Goal: Task Accomplishment & Management: Use online tool/utility

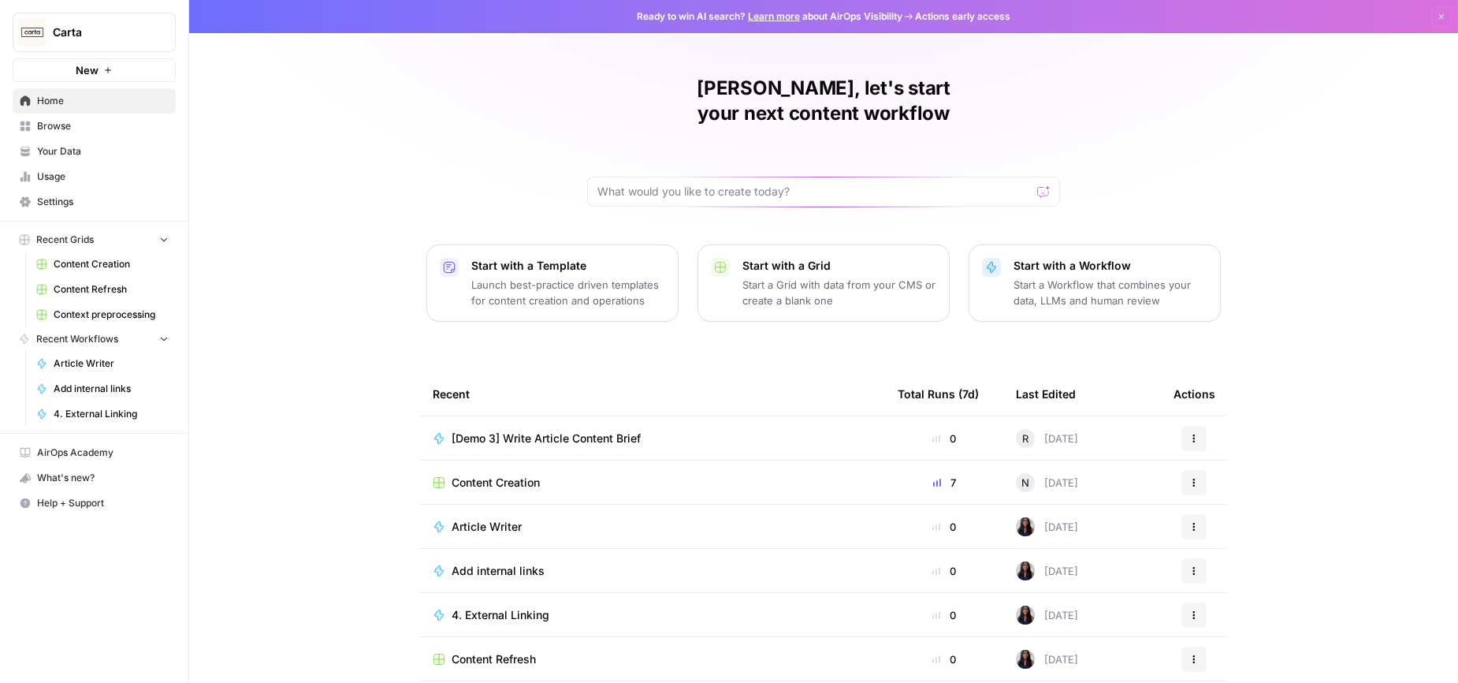
scroll to position [43, 0]
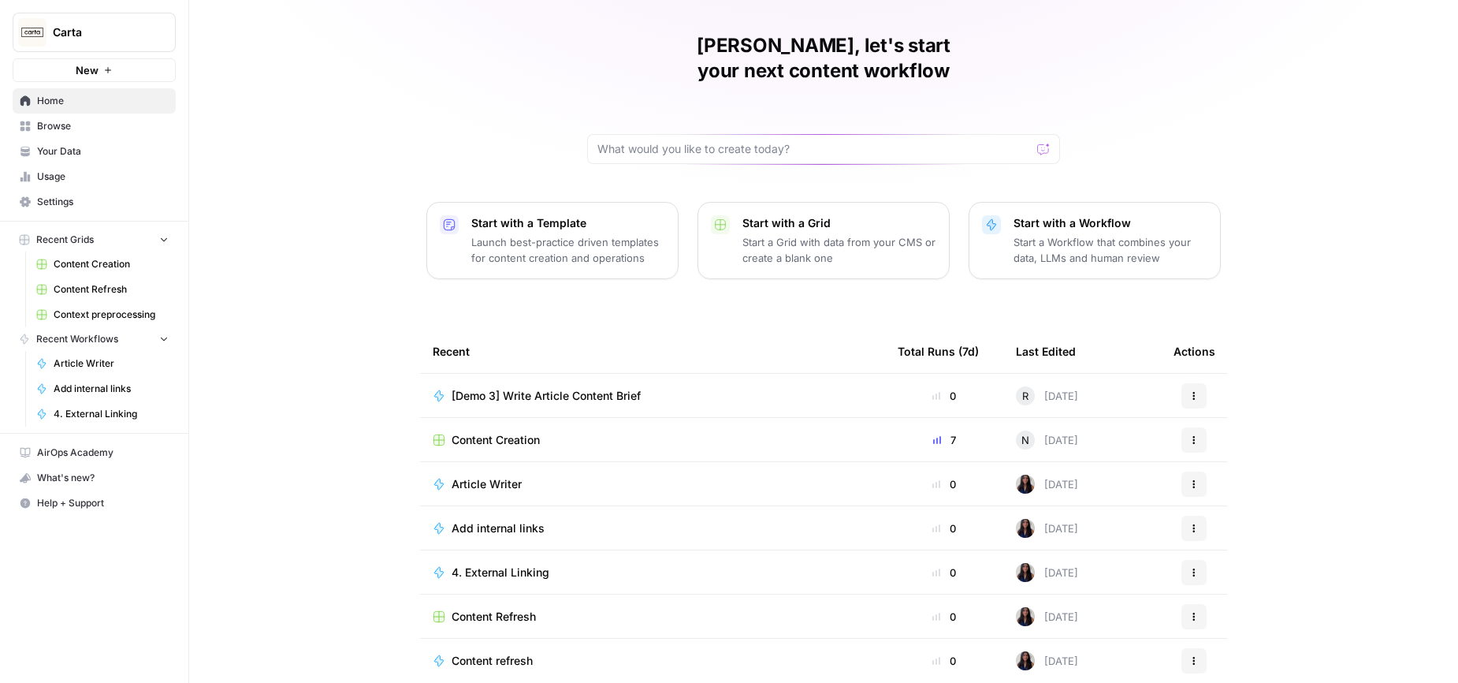
click at [523, 432] on span "Content Creation" at bounding box center [496, 440] width 88 height 16
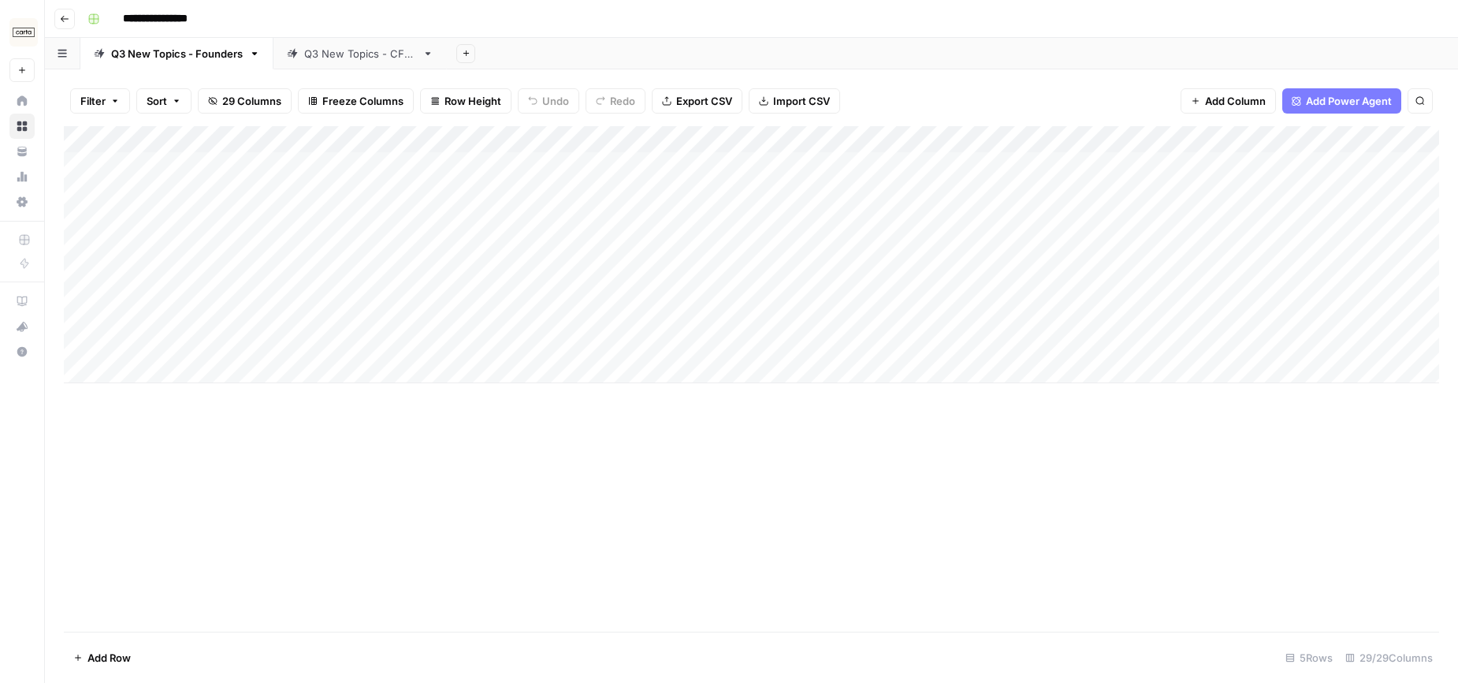
click at [352, 64] on link "Q3 New Topics - CFOs" at bounding box center [360, 54] width 173 height 32
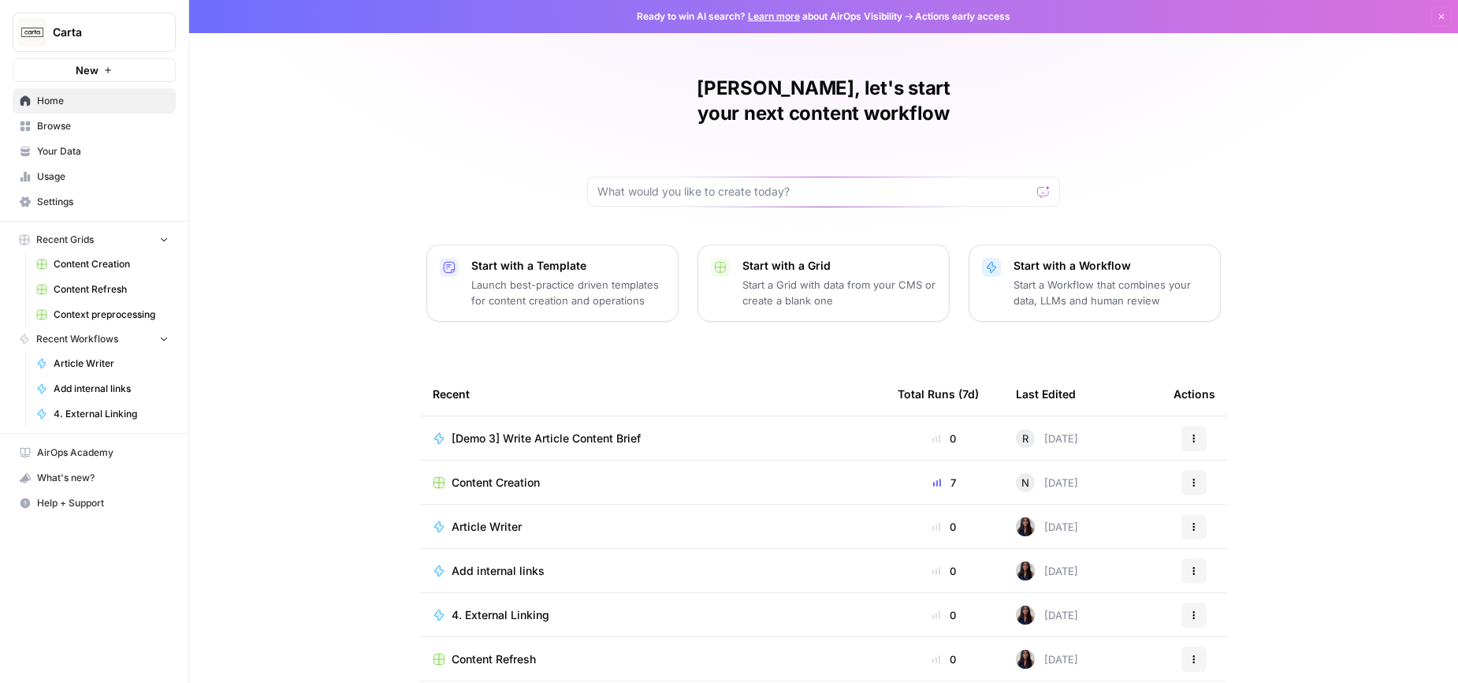
scroll to position [35, 0]
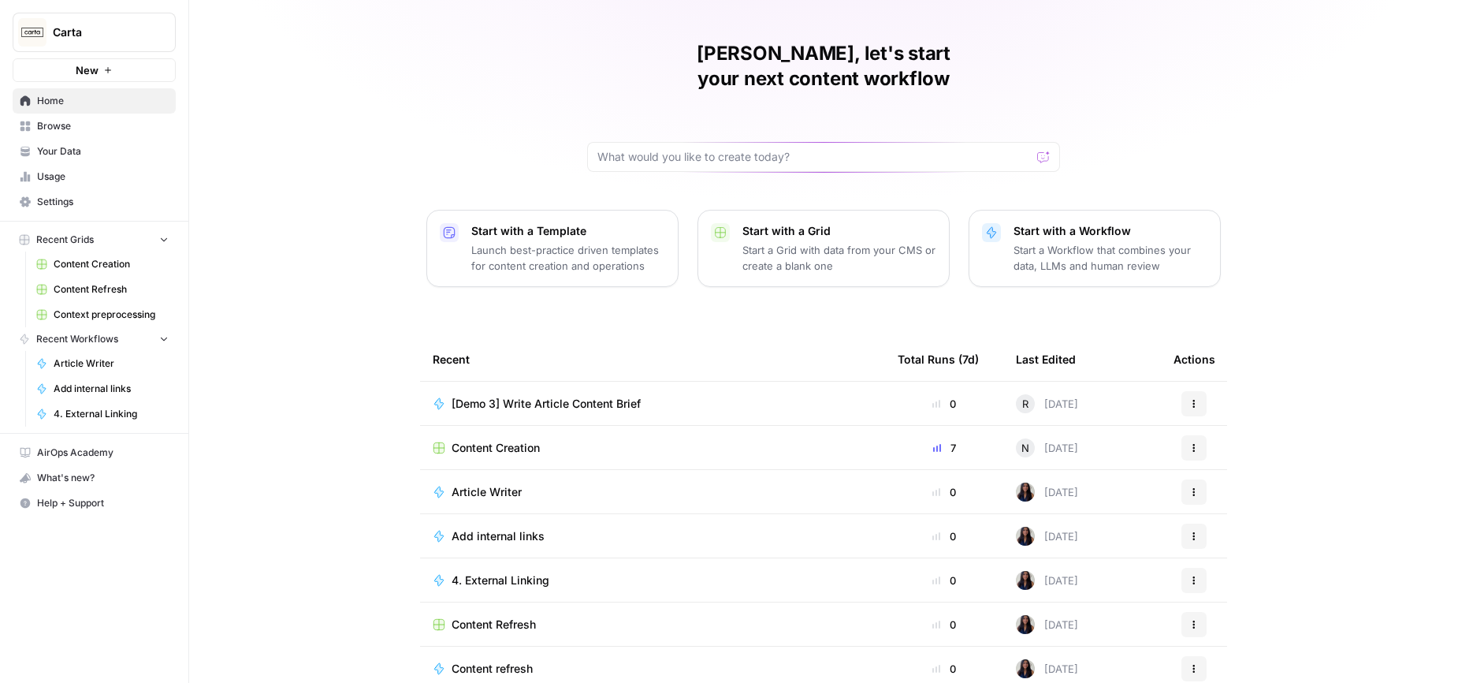
click at [353, 430] on div "[PERSON_NAME], let's start your next content workflow Start with a Template Lau…" at bounding box center [823, 340] width 1269 height 750
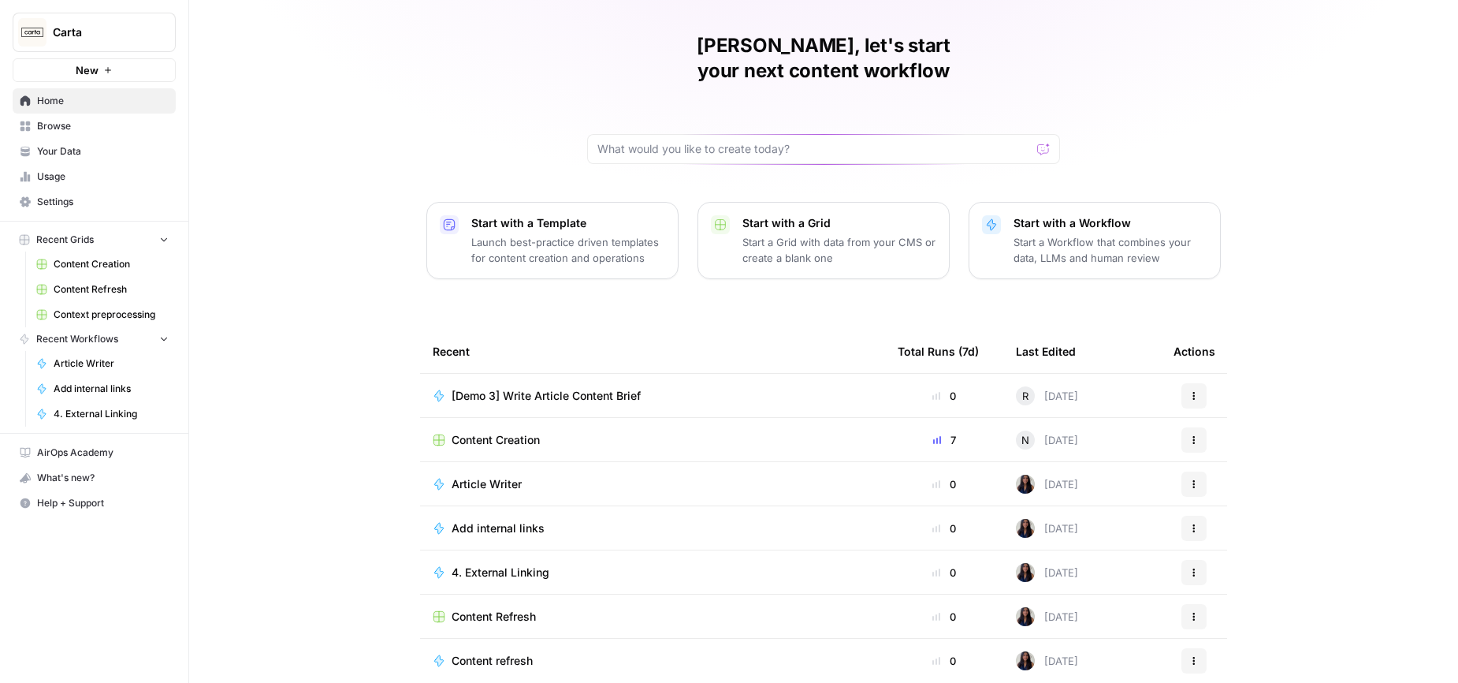
click at [504, 609] on span "Content Refresh" at bounding box center [494, 617] width 84 height 16
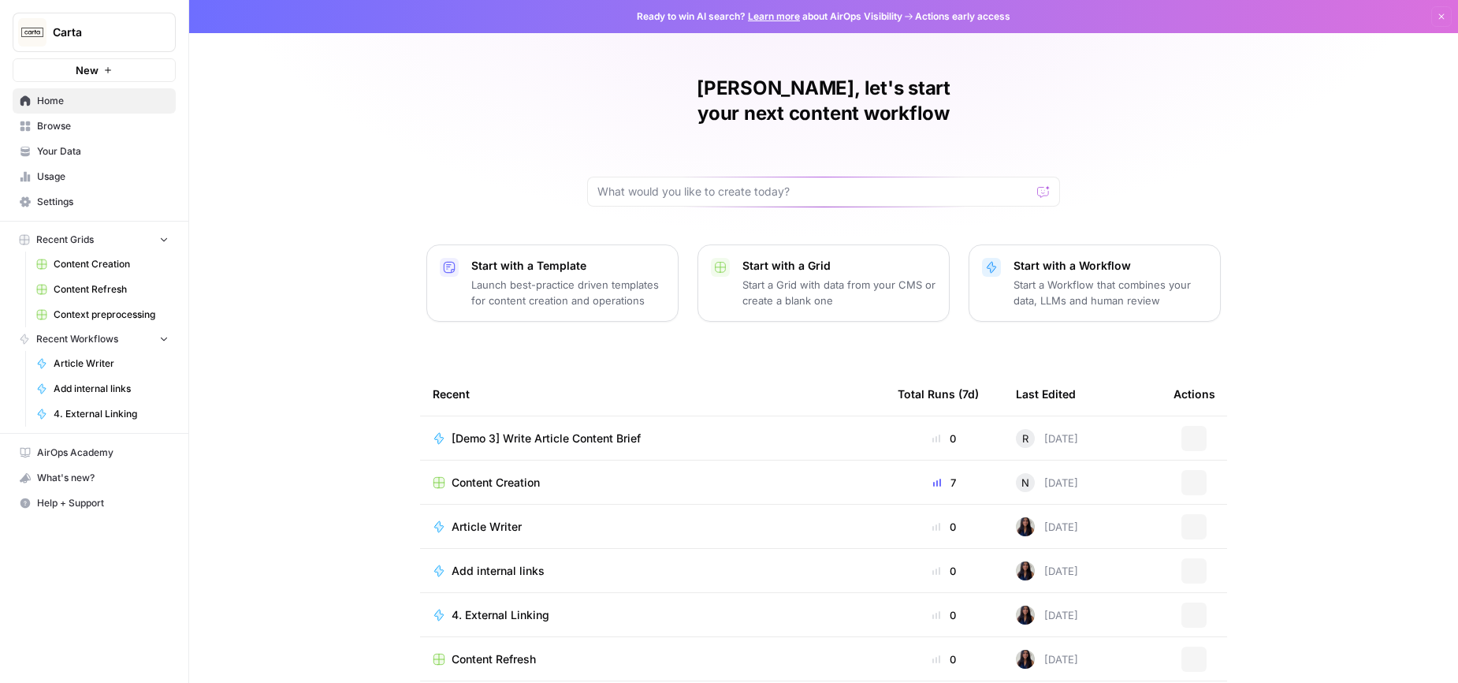
scroll to position [43, 0]
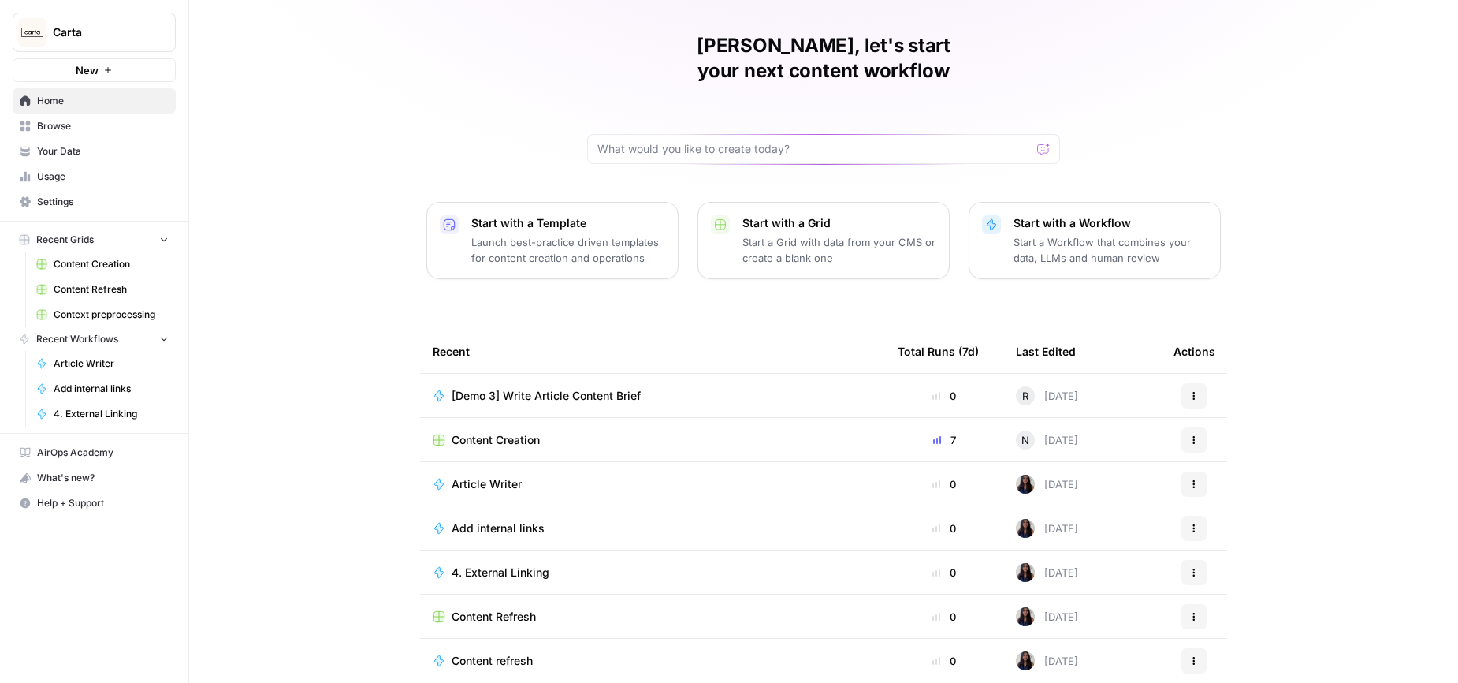
click at [506, 653] on span "Content refresh" at bounding box center [492, 661] width 81 height 16
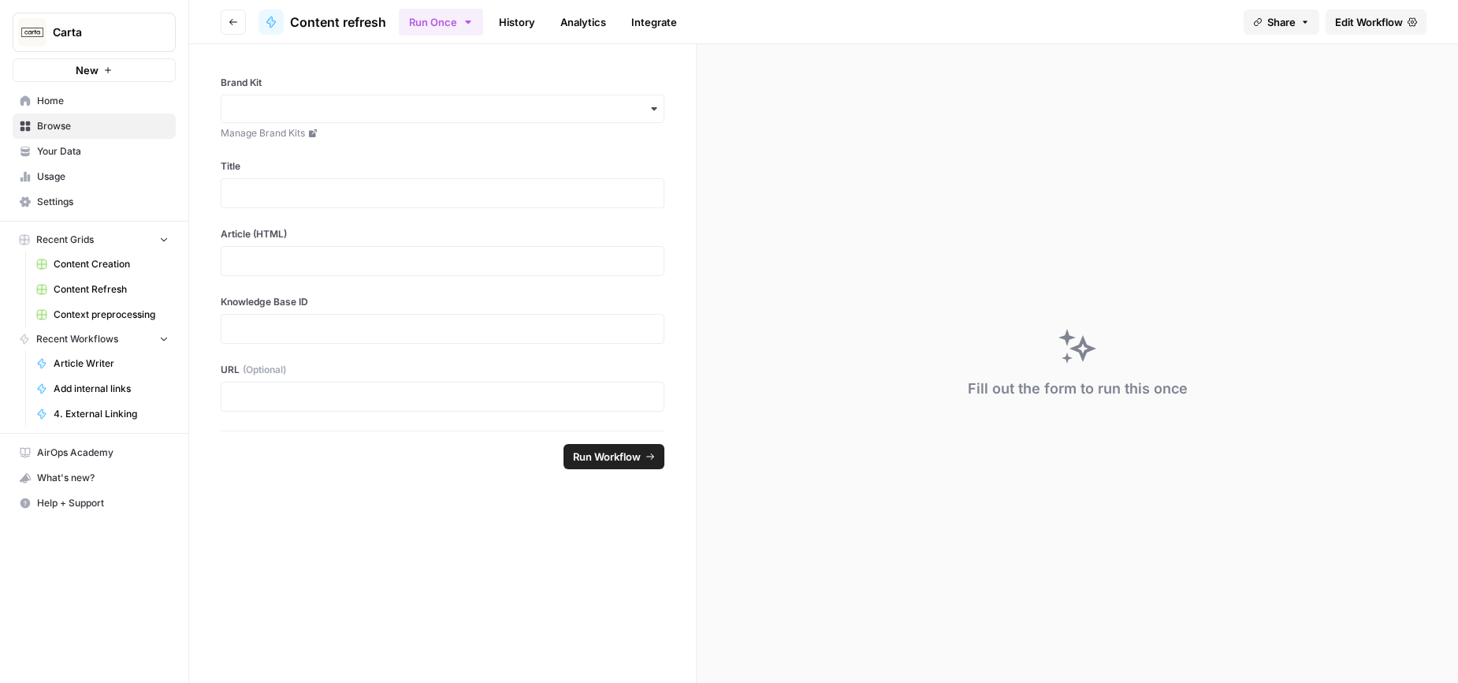
click at [1346, 20] on span "Edit Workflow" at bounding box center [1369, 22] width 68 height 16
